Goal: Check status: Check status

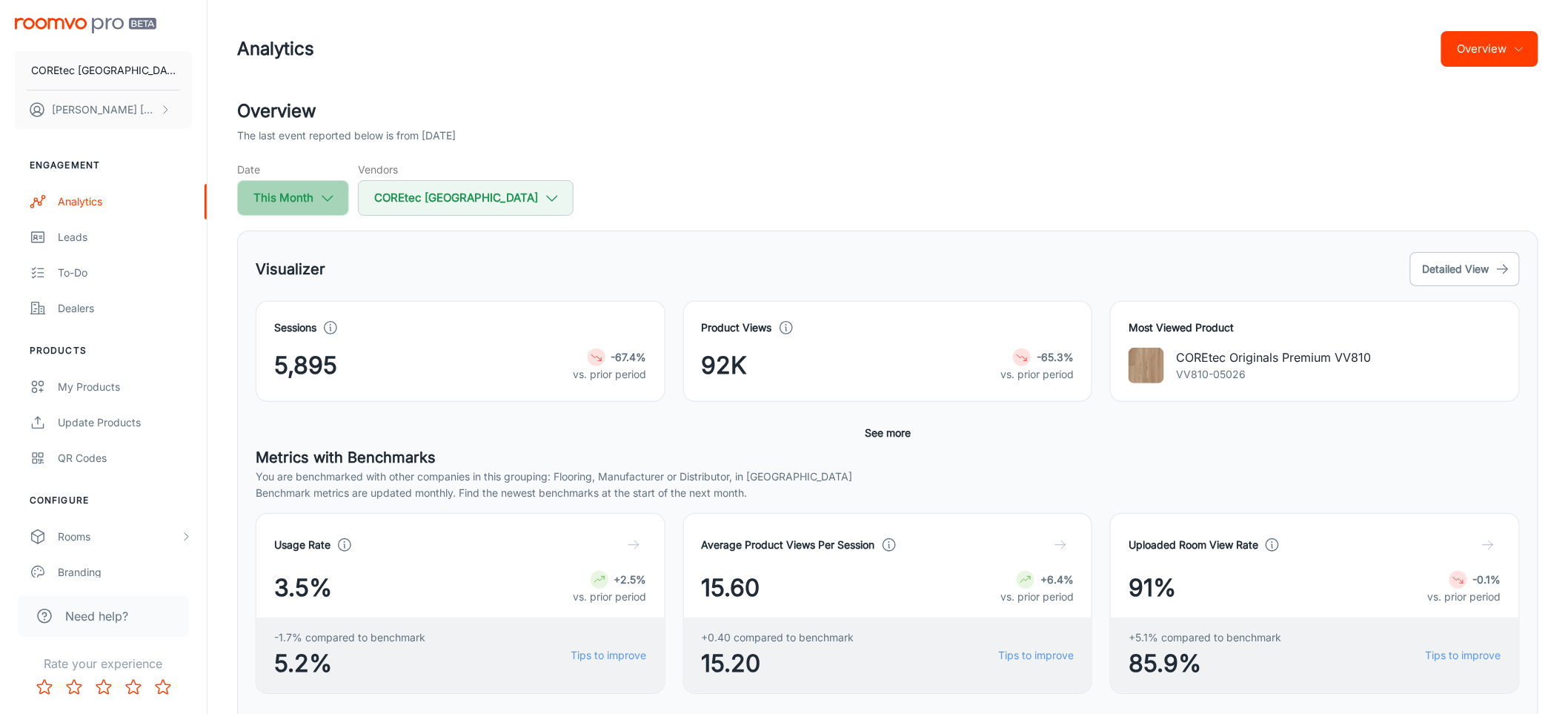
click at [284, 202] on button "This Month" at bounding box center [293, 198] width 112 height 35
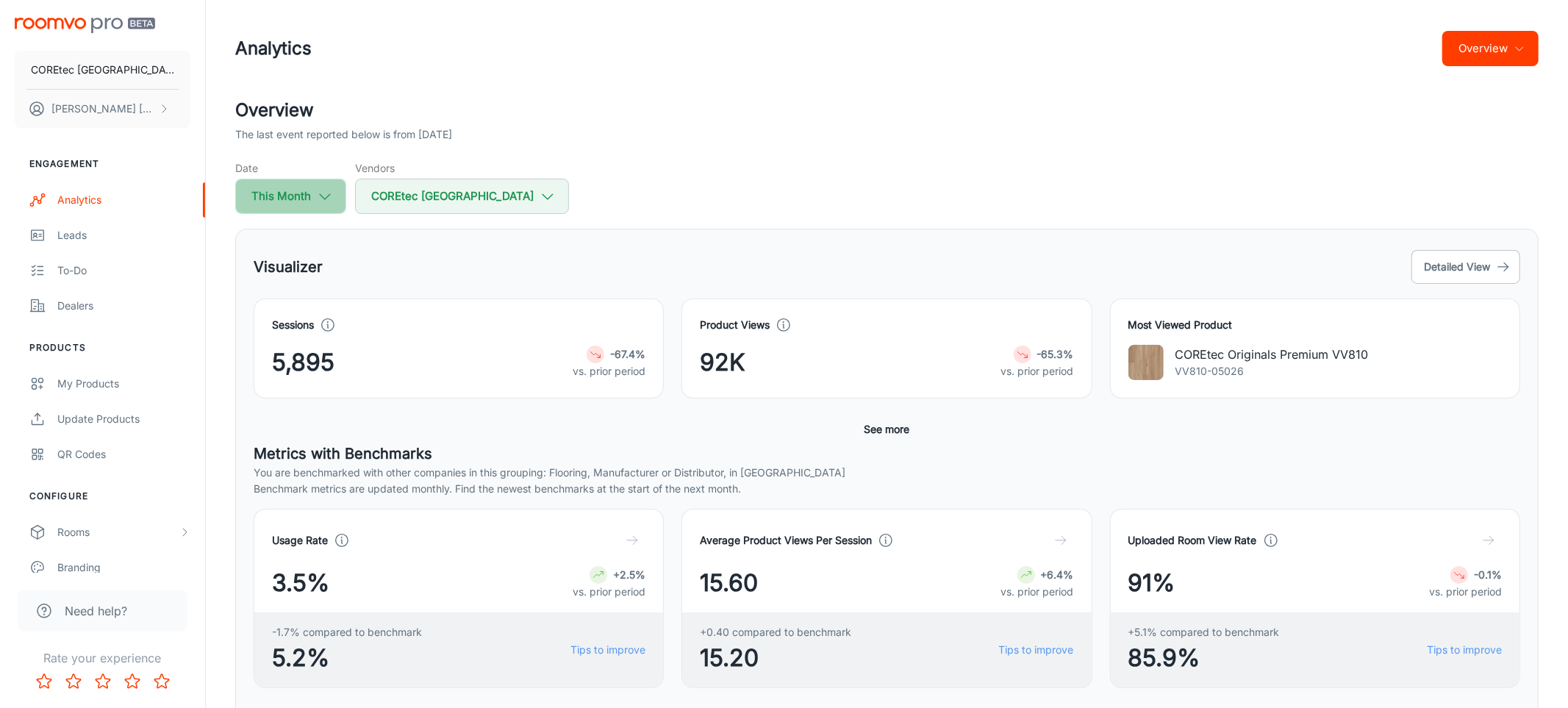
select select "9"
select select "2025"
select select "9"
select select "2025"
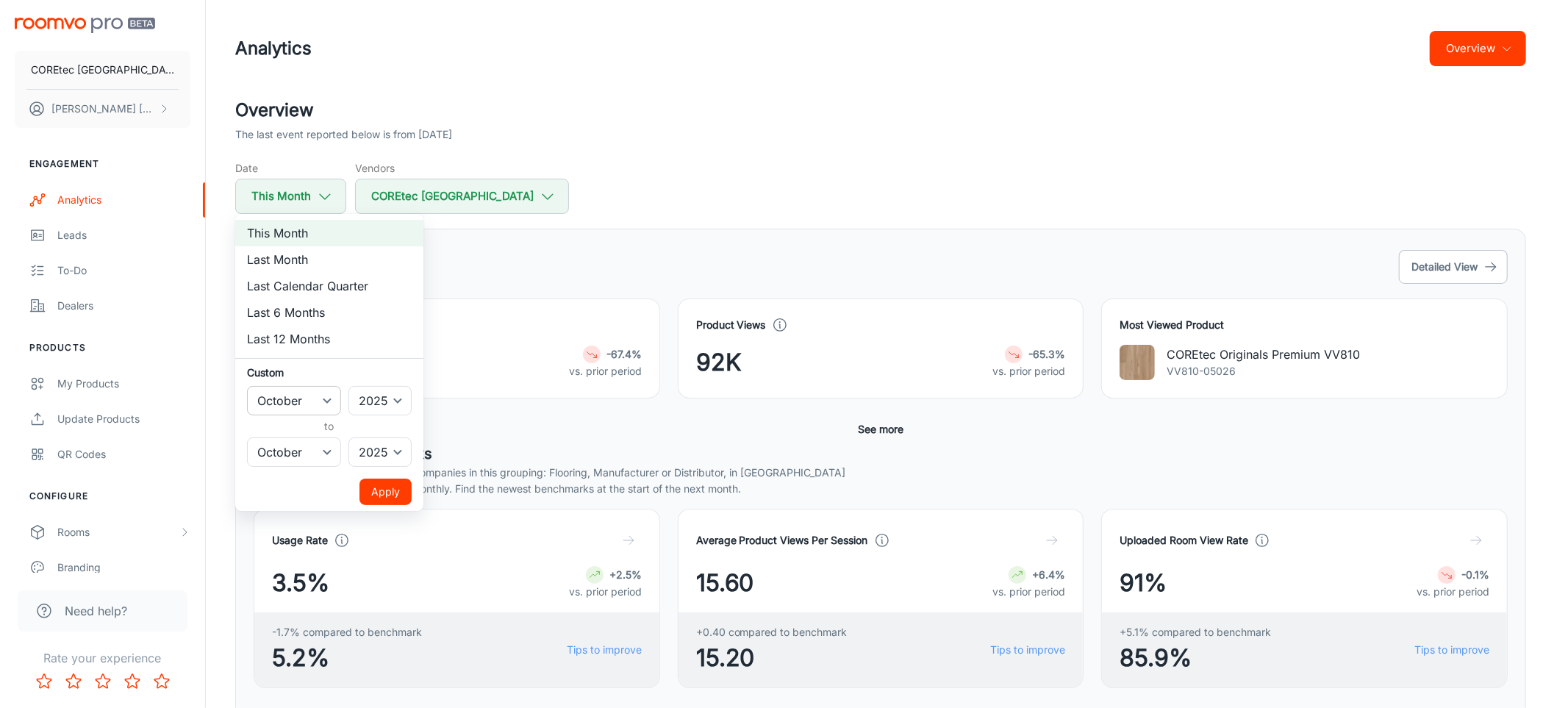
click at [308, 398] on select "January February March April May June July August September October November De…" at bounding box center [294, 401] width 94 height 29
click at [247, 386] on select "January February March April May June July August September October November De…" at bounding box center [294, 401] width 94 height 29
click at [316, 378] on h6 "Custom" at bounding box center [329, 372] width 164 height 16
drag, startPoint x: 313, startPoint y: 402, endPoint x: 311, endPoint y: 413, distance: 11.2
click at [313, 402] on select "January February March April May June July August September October November De…" at bounding box center [294, 401] width 94 height 29
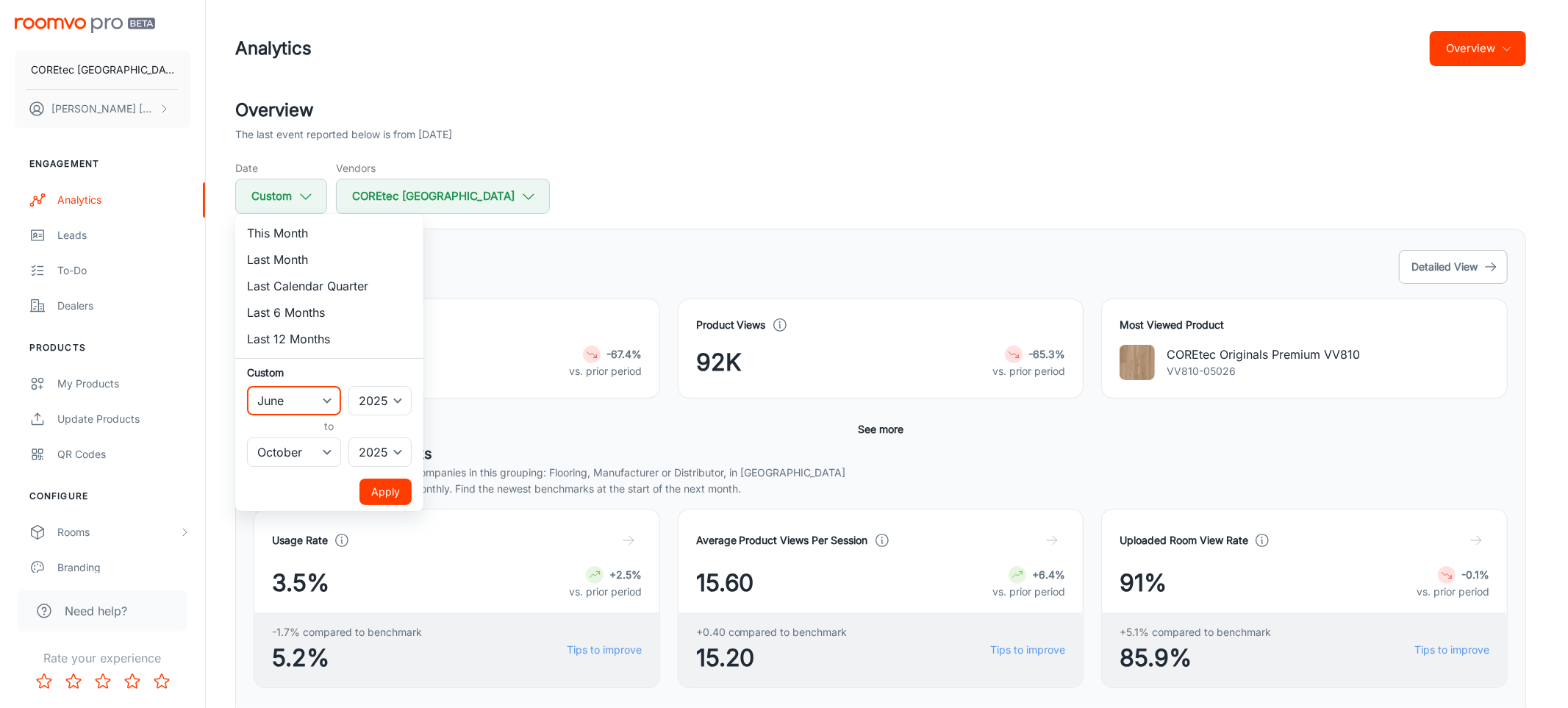
select select "6"
click at [247, 386] on select "January February March April May June July August September October November De…" at bounding box center [294, 401] width 94 height 29
click at [306, 466] on select "January February March April May June July August September October November De…" at bounding box center [294, 452] width 94 height 29
click at [312, 452] on select "January February March April May June July August September October November De…" at bounding box center [294, 452] width 94 height 29
click at [312, 449] on select "January February March April May June July August September October November De…" at bounding box center [294, 452] width 94 height 29
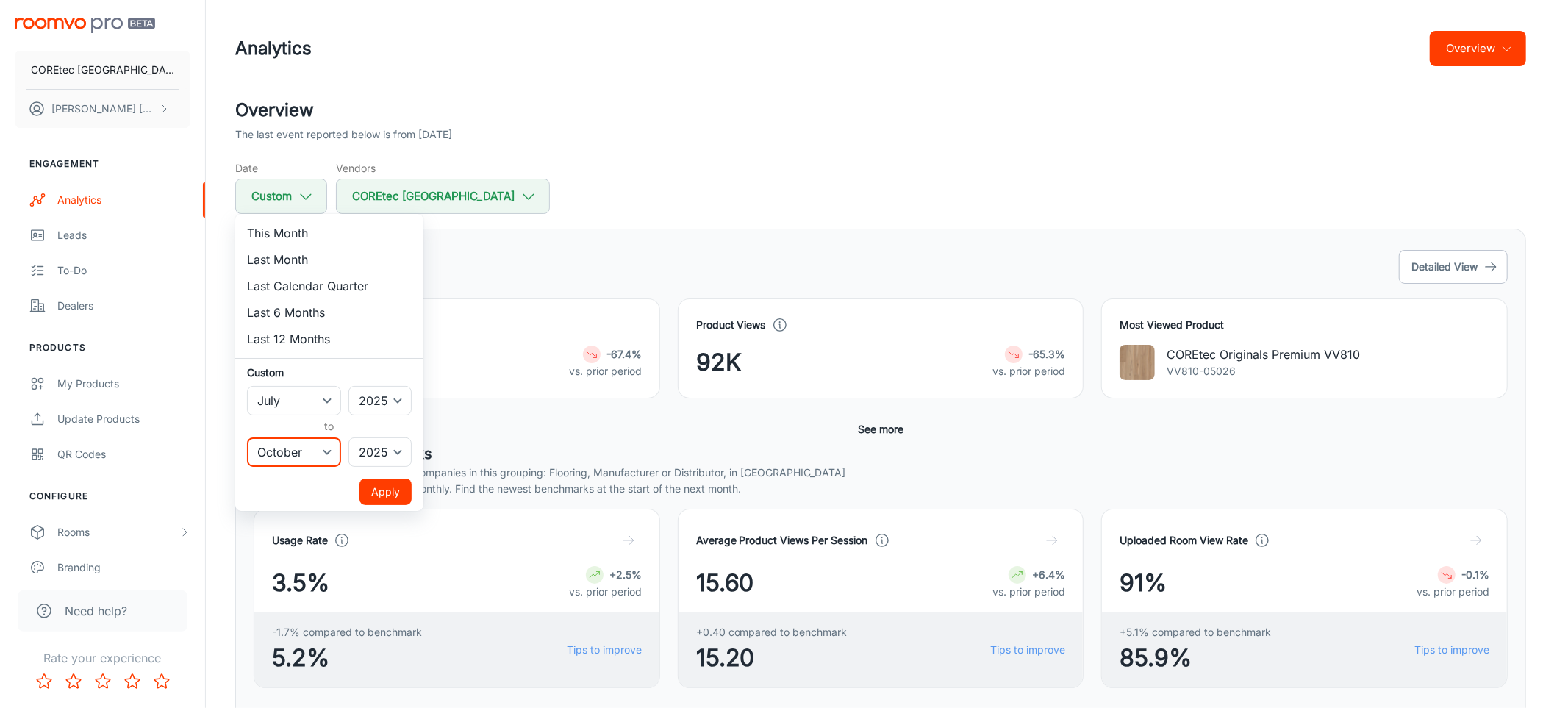
select select "8"
click at [247, 438] on select "January February March April May June July August September October November De…" at bounding box center [294, 452] width 94 height 29
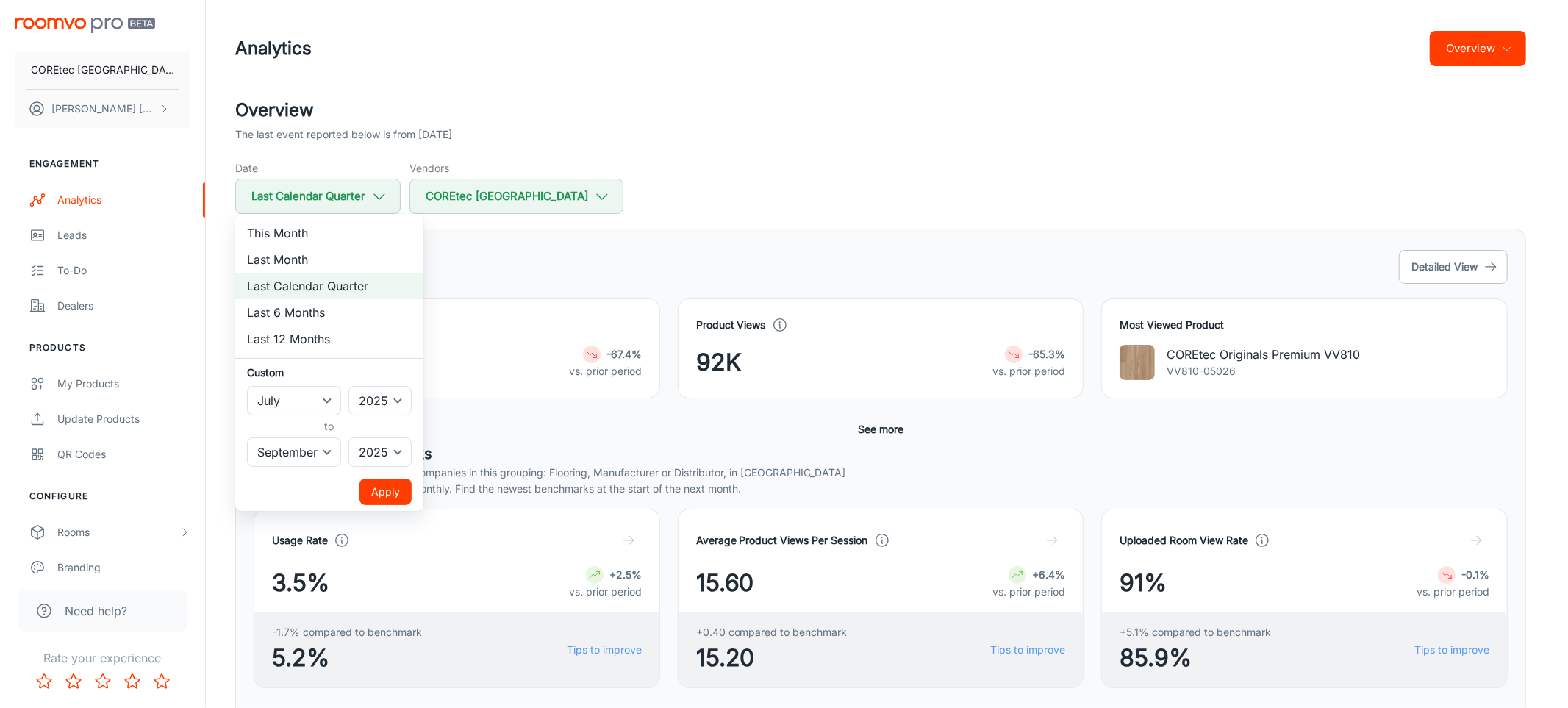
click at [386, 487] on button "Apply" at bounding box center [385, 491] width 53 height 26
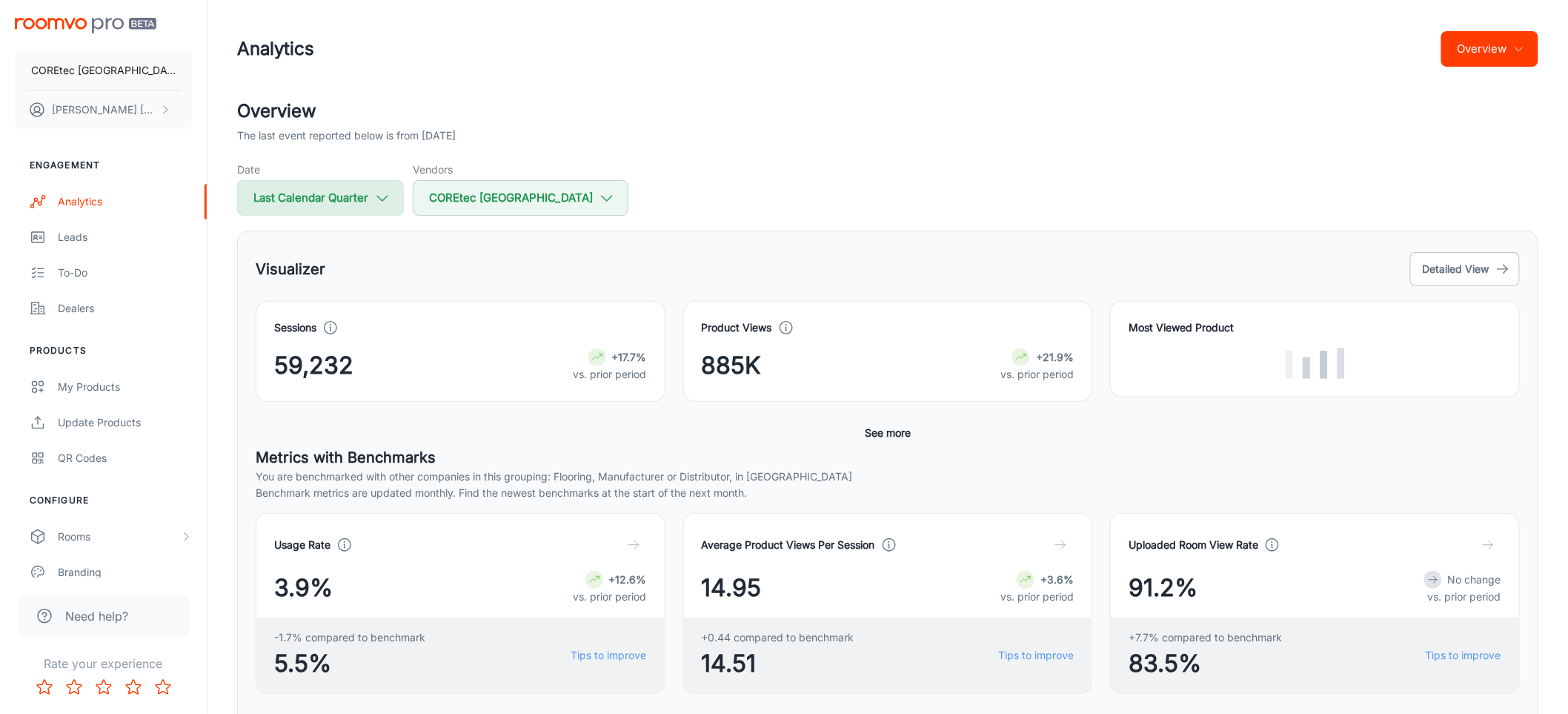
click at [346, 205] on button "Last Calendar Quarter" at bounding box center [321, 198] width 167 height 35
select select "6"
select select "2025"
select select "8"
select select "2025"
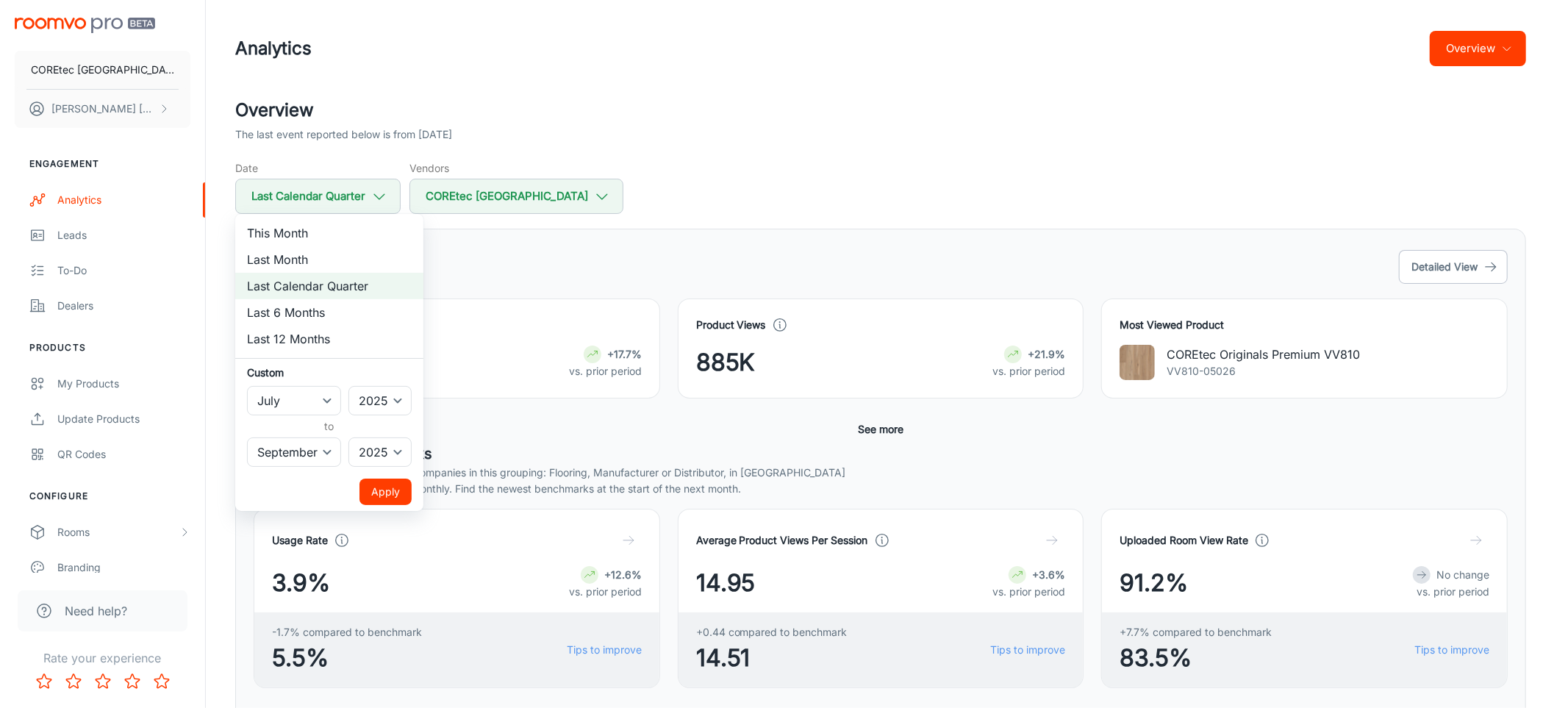
click at [630, 265] on div at bounding box center [784, 354] width 1568 height 708
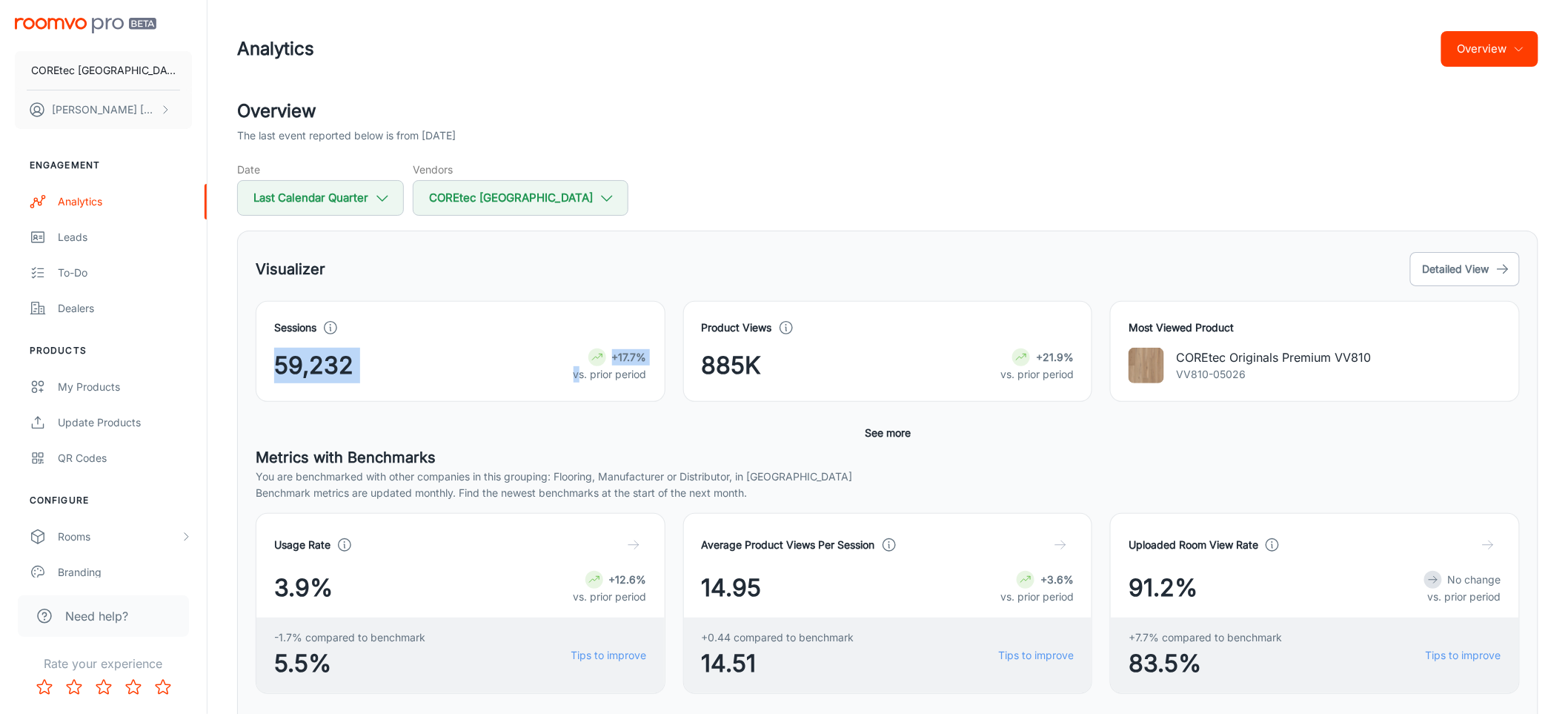
drag, startPoint x: 415, startPoint y: 368, endPoint x: 464, endPoint y: 373, distance: 49.3
click at [560, 372] on div "Sessions 59,232 +17.7% vs. prior period" at bounding box center [461, 351] width 410 height 101
click at [357, 374] on div "59,232 +17.7% vs. prior period" at bounding box center [461, 365] width 373 height 35
drag, startPoint x: 363, startPoint y: 367, endPoint x: 226, endPoint y: 360, distance: 137.2
click at [226, 360] on div "Overview The last event reported below is from [DATE] Date Last Calendar Quarte…" at bounding box center [887, 670] width 1337 height 1145
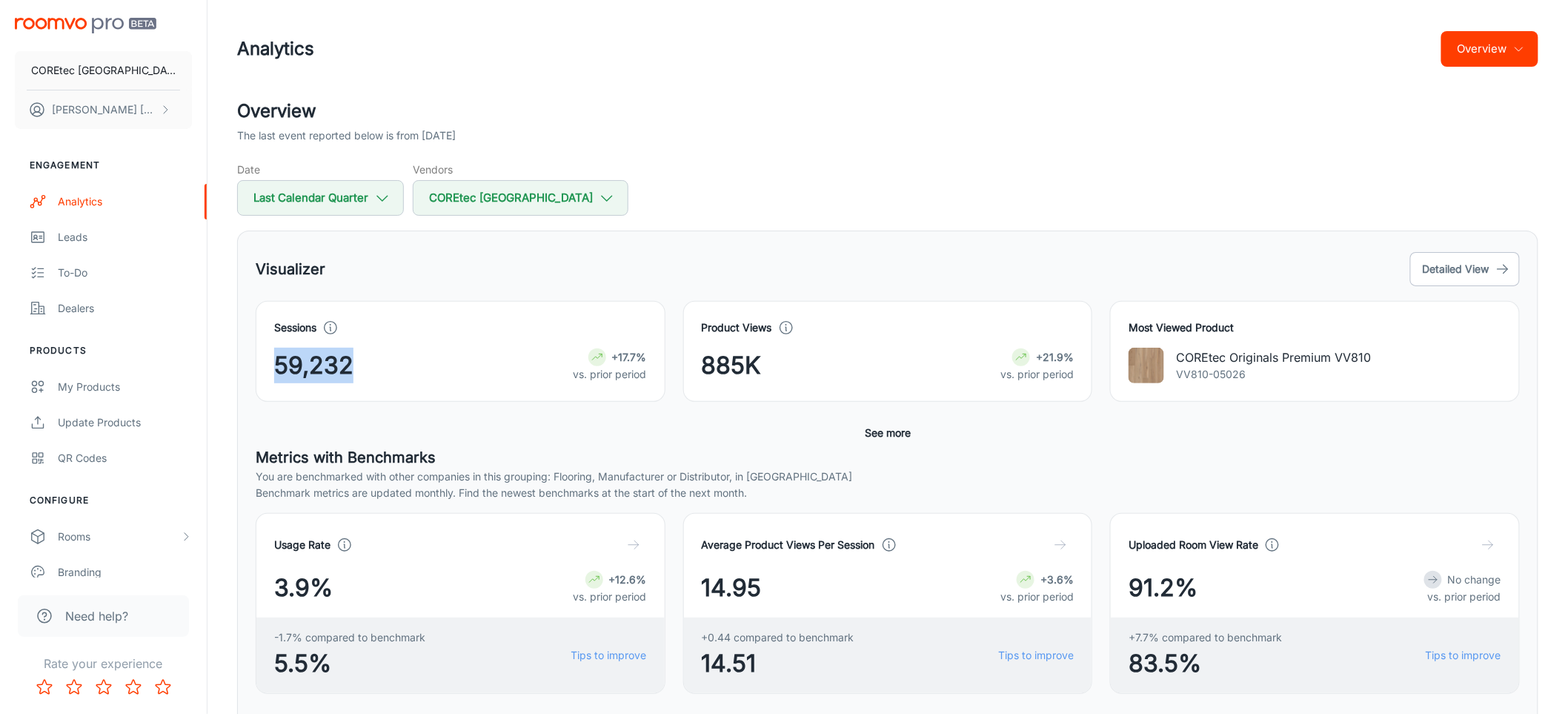
click at [323, 372] on span "59,232" at bounding box center [314, 365] width 79 height 35
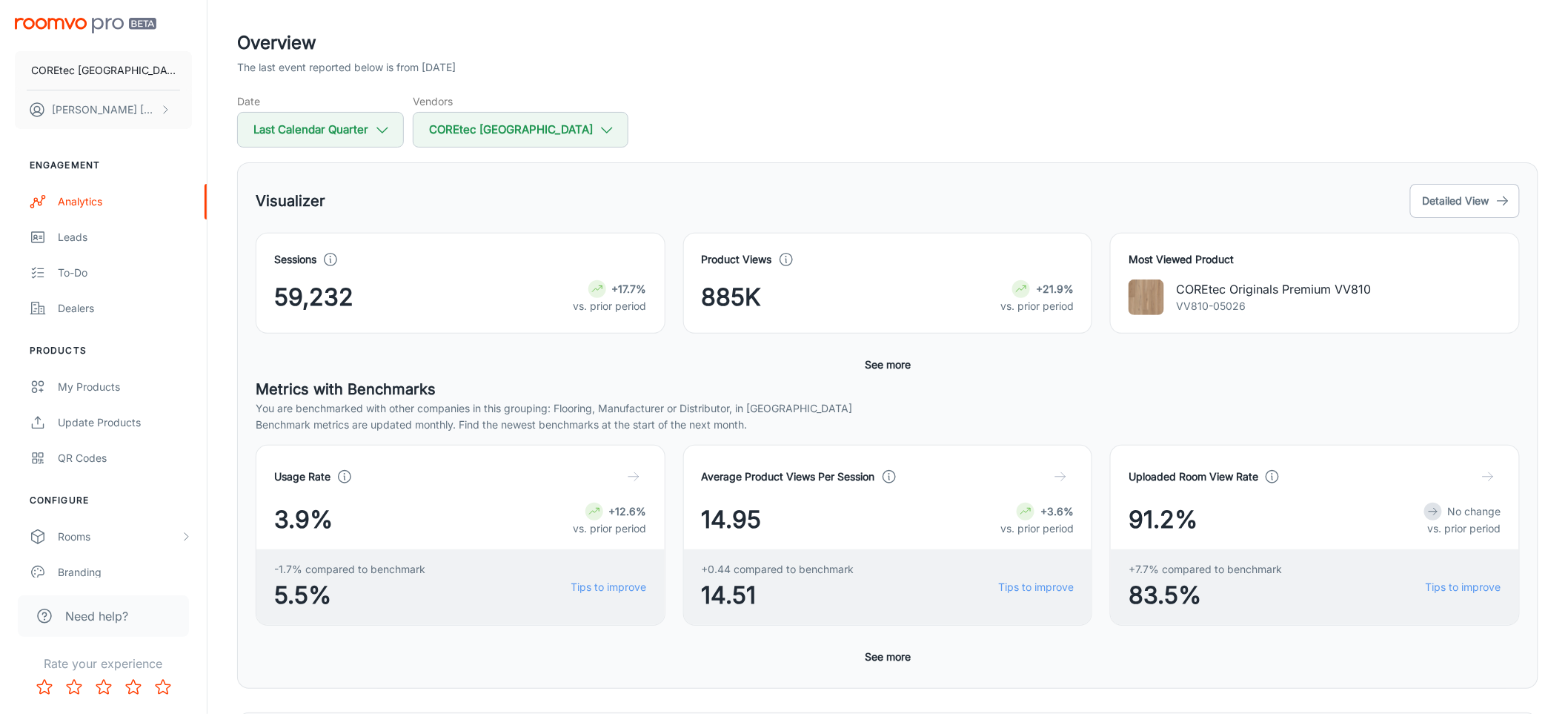
scroll to position [82, 0]
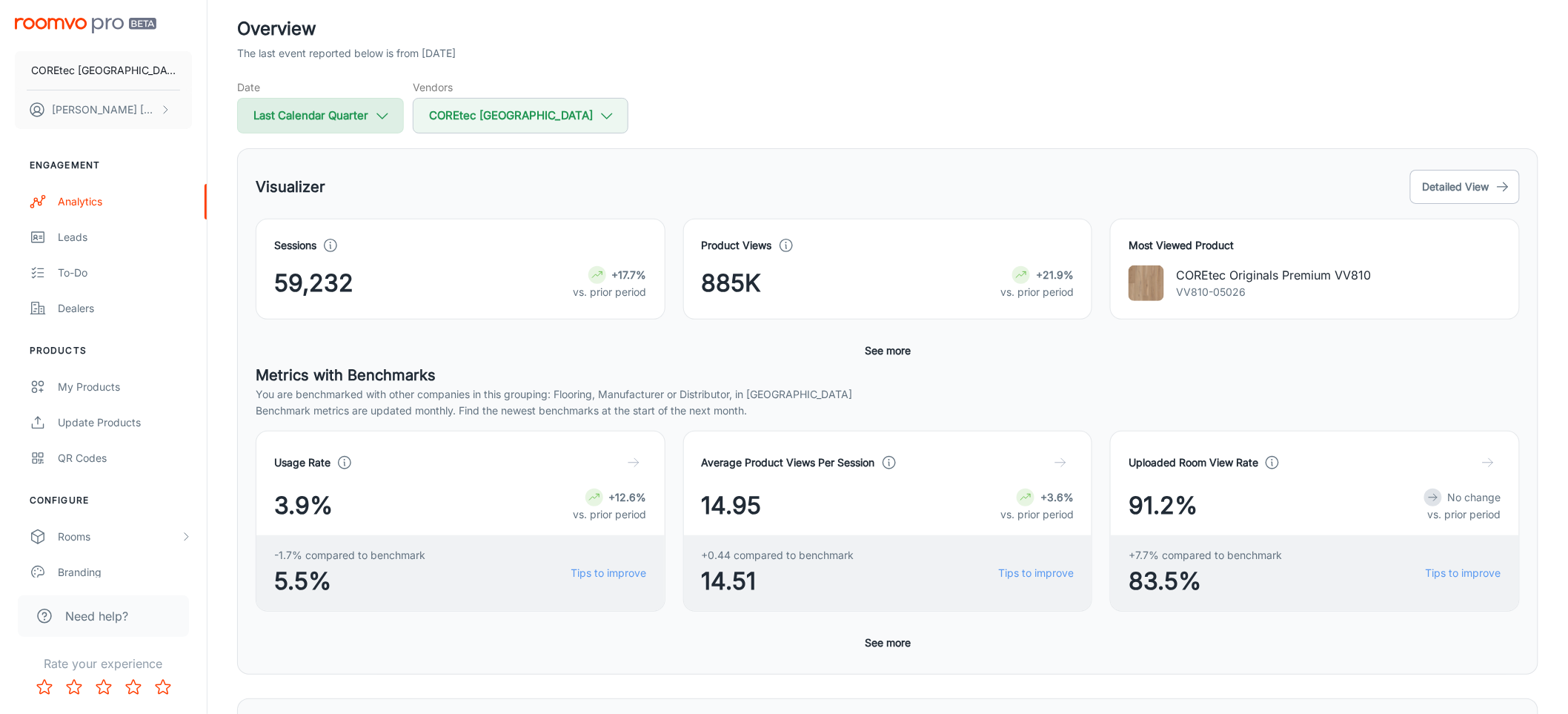
click at [345, 129] on button "Last Calendar Quarter" at bounding box center [321, 116] width 167 height 35
select select "6"
select select "2025"
select select "8"
select select "2025"
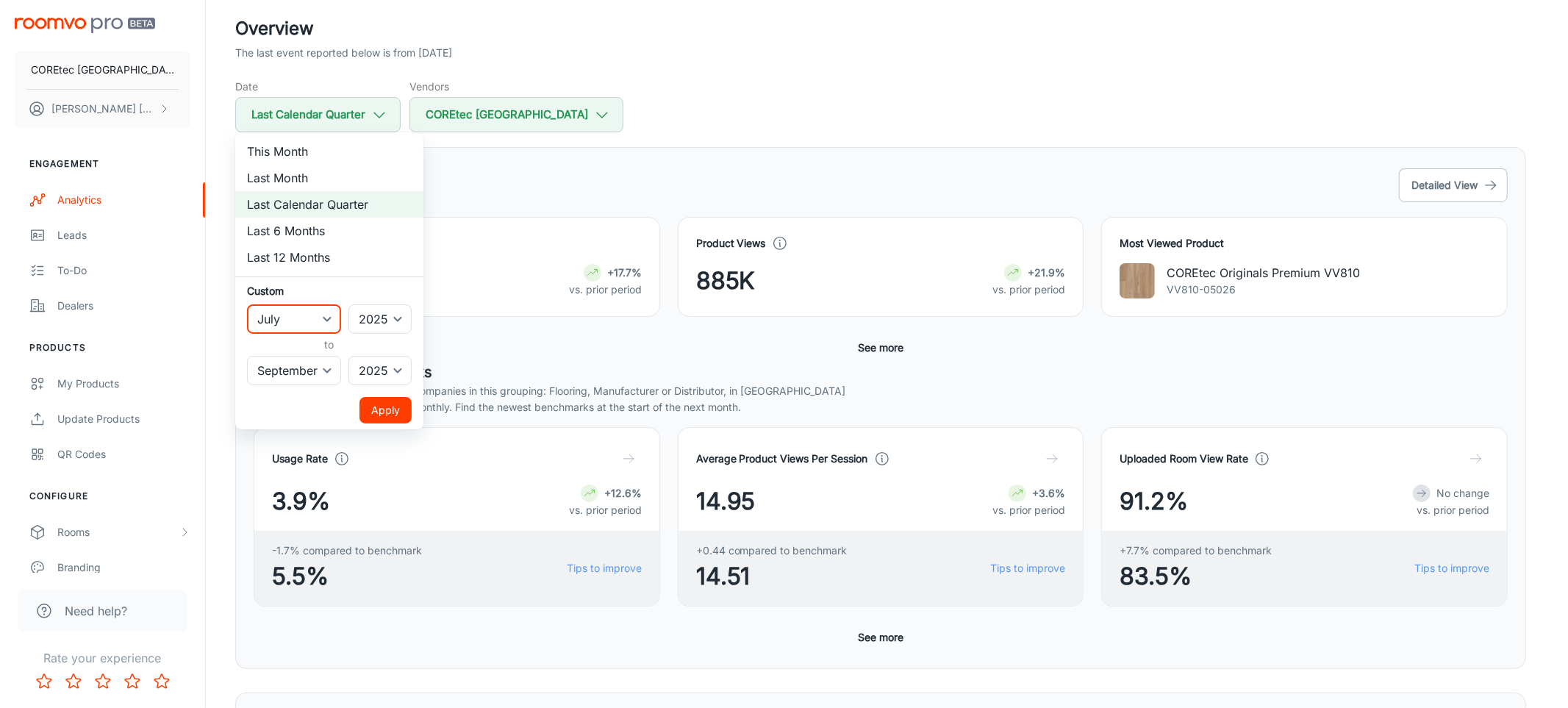
click at [297, 323] on select "January February March April May June July August September October November De…" at bounding box center [294, 319] width 94 height 29
click at [663, 167] on div at bounding box center [784, 354] width 1568 height 708
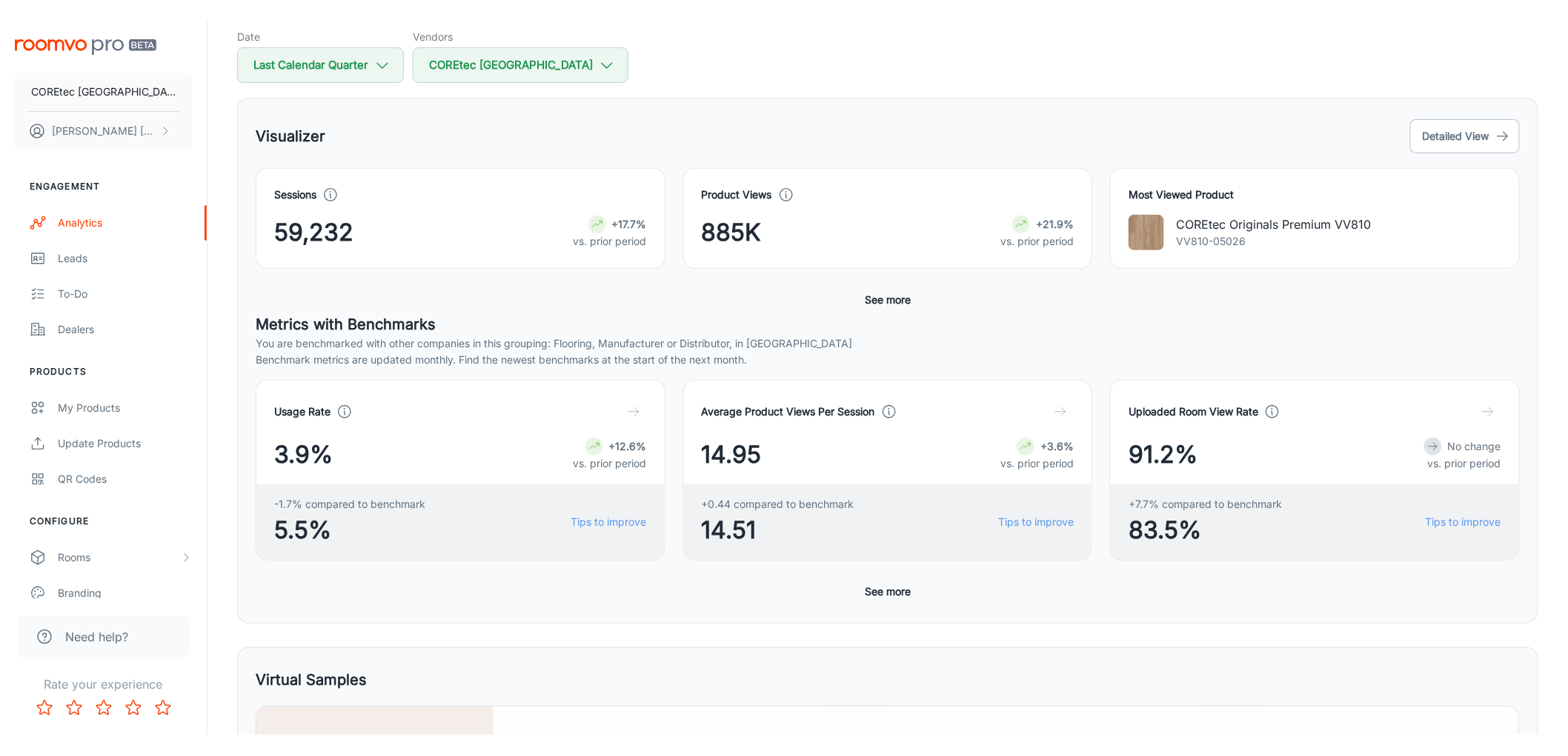
scroll to position [165, 0]
